Goal: Task Accomplishment & Management: Use online tool/utility

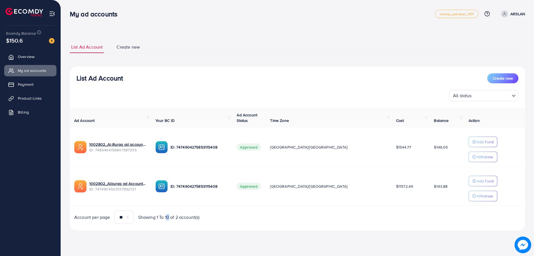
drag, startPoint x: 197, startPoint y: 230, endPoint x: 168, endPoint y: 232, distance: 28.7
click at [168, 232] on div "List Ad Account Create new List Ad Account Create new All status Loading... Ad …" at bounding box center [297, 135] width 455 height 203
drag, startPoint x: 168, startPoint y: 232, endPoint x: 155, endPoint y: 235, distance: 13.4
drag, startPoint x: 155, startPoint y: 235, endPoint x: 144, endPoint y: 237, distance: 11.6
click at [144, 237] on div "List Ad Account Create new List Ad Account Create new All status Loading... Ad …" at bounding box center [297, 135] width 455 height 203
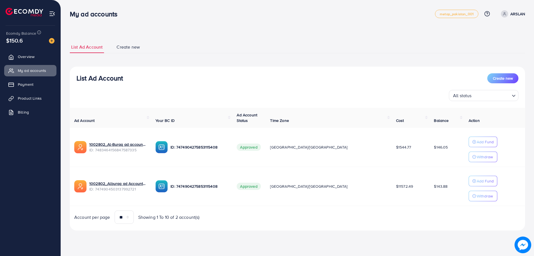
click at [144, 237] on div "List Ad Account Create new List Ad Account Create new All status Loading... Ad …" at bounding box center [297, 135] width 455 height 203
drag, startPoint x: 144, startPoint y: 237, endPoint x: 140, endPoint y: 238, distance: 3.8
drag, startPoint x: 140, startPoint y: 238, endPoint x: 134, endPoint y: 242, distance: 7.5
click at [134, 242] on div "List Ad Account Create new List Ad Account Create new All status Loading... Ad …" at bounding box center [297, 123] width 473 height 246
drag, startPoint x: 215, startPoint y: 69, endPoint x: 197, endPoint y: 68, distance: 18.1
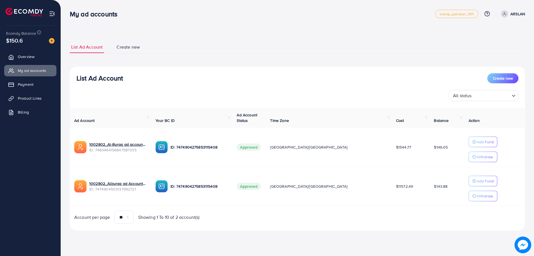
click at [197, 68] on div "List Ad Account Create new All status Loading... Ad Account Your BC ID Ad Accou…" at bounding box center [297, 149] width 455 height 164
click at [163, 243] on div "List Ad Account Create new List Ad Account Create new All status Loading... Ad …" at bounding box center [297, 123] width 473 height 246
drag, startPoint x: 163, startPoint y: 243, endPoint x: 156, endPoint y: 241, distance: 7.5
click at [155, 241] on div "List Ad Account Create new List Ad Account Create new All status Loading... Ad …" at bounding box center [297, 123] width 473 height 246
drag, startPoint x: 219, startPoint y: 40, endPoint x: 215, endPoint y: 33, distance: 7.7
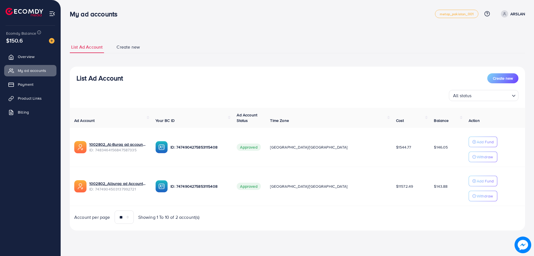
click at [215, 33] on div "List Ad Account Create new List Ad Account Create new All status Loading... Ad …" at bounding box center [297, 123] width 473 height 246
